Goal: Task Accomplishment & Management: Use online tool/utility

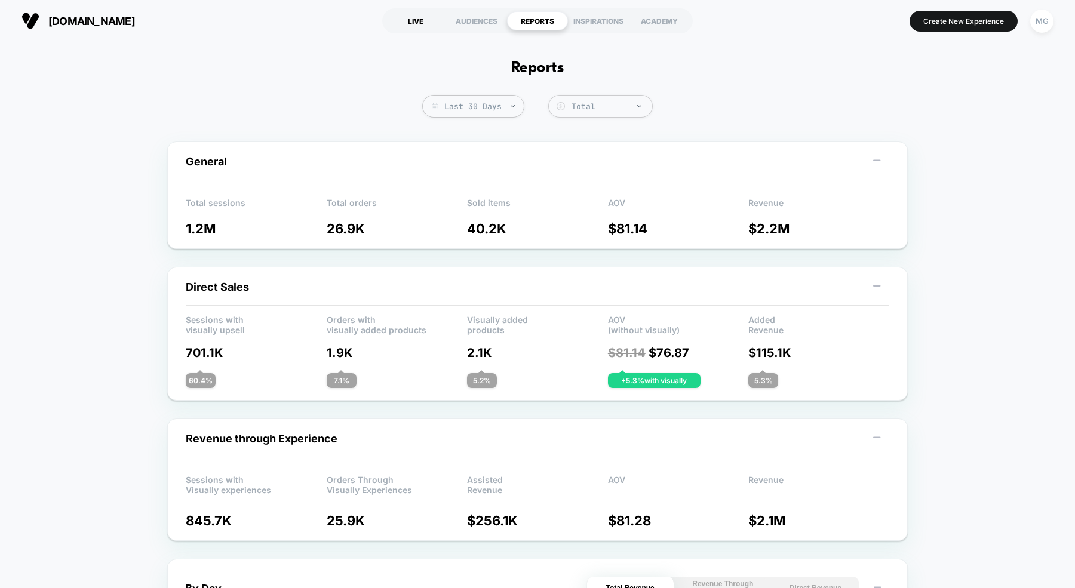
click at [405, 27] on div "LIVE" at bounding box center [415, 20] width 61 height 19
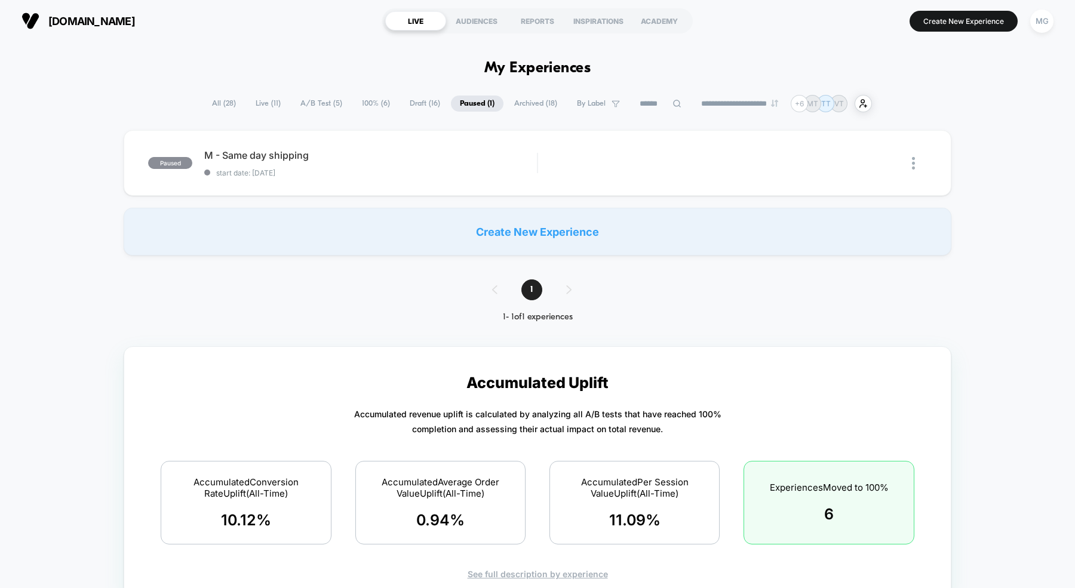
click at [304, 109] on span "A/B Test ( 5 )" at bounding box center [321, 104] width 60 height 16
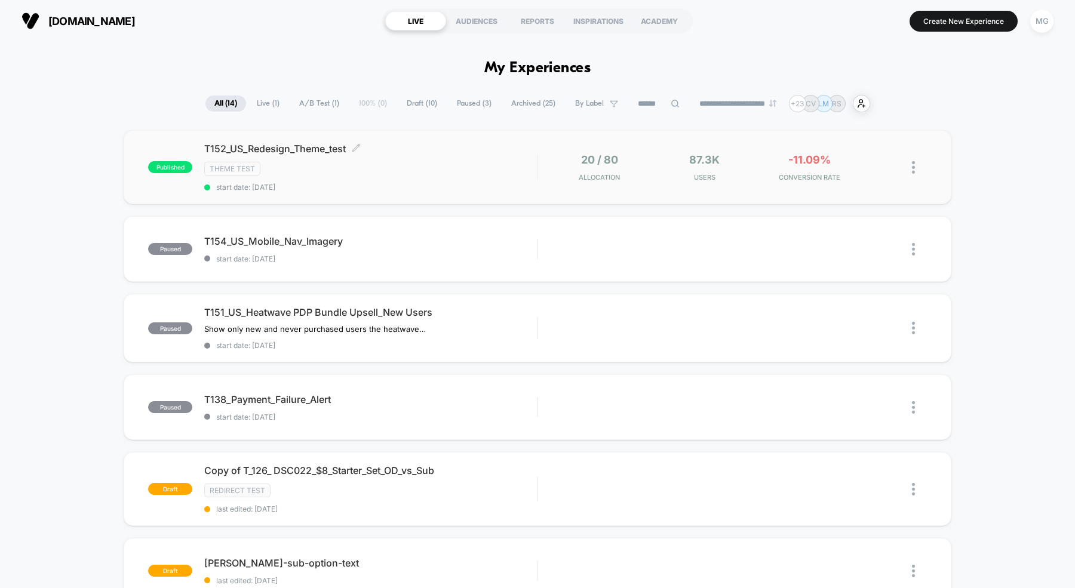
click at [464, 176] on div "T152_US_Redesign_Theme_test Click to edit experience details Click to edit expe…" at bounding box center [370, 167] width 333 height 49
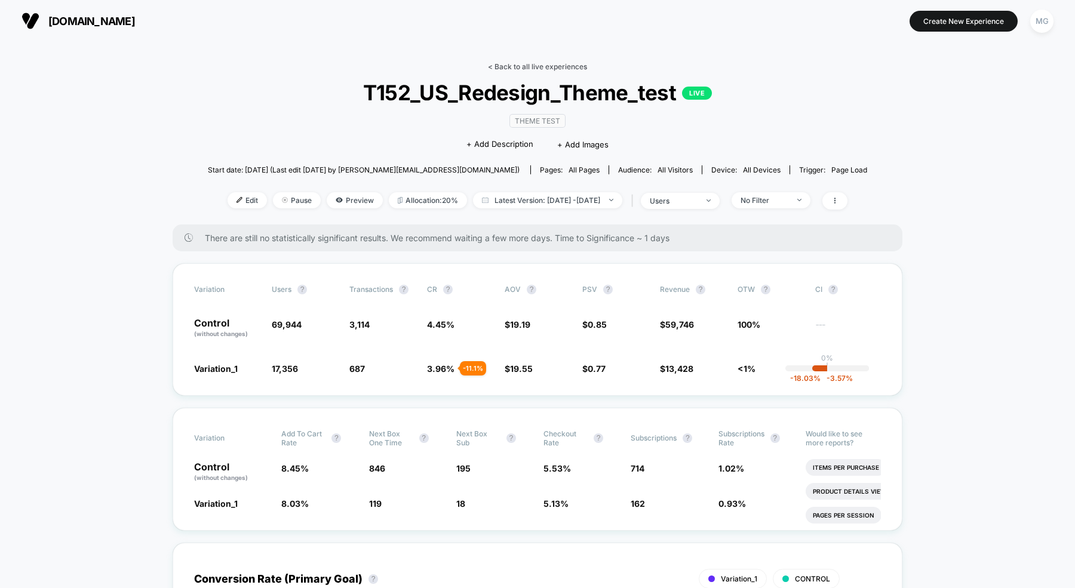
click at [548, 62] on link "< Back to all live experiences" at bounding box center [537, 66] width 99 height 9
